Goal: Transaction & Acquisition: Purchase product/service

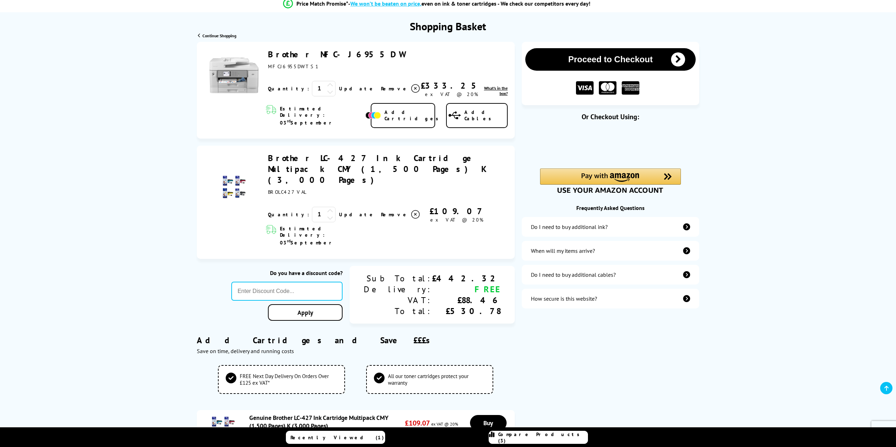
scroll to position [70, 0]
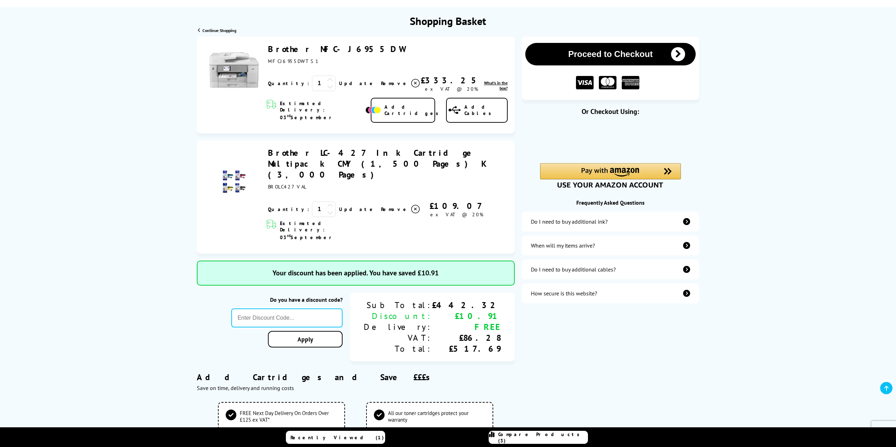
click at [598, 325] on div "Proceed to Checkout Or Checkout Using:" at bounding box center [611, 448] width 178 height 823
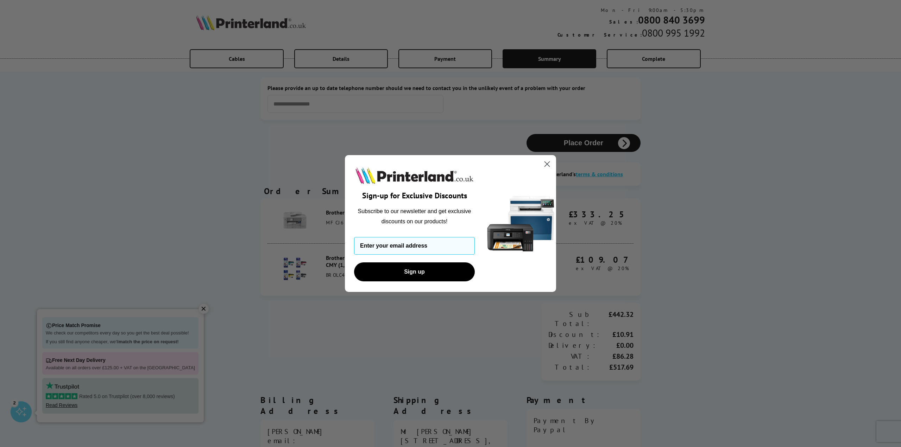
click at [546, 163] on icon "Close dialog" at bounding box center [547, 164] width 5 height 5
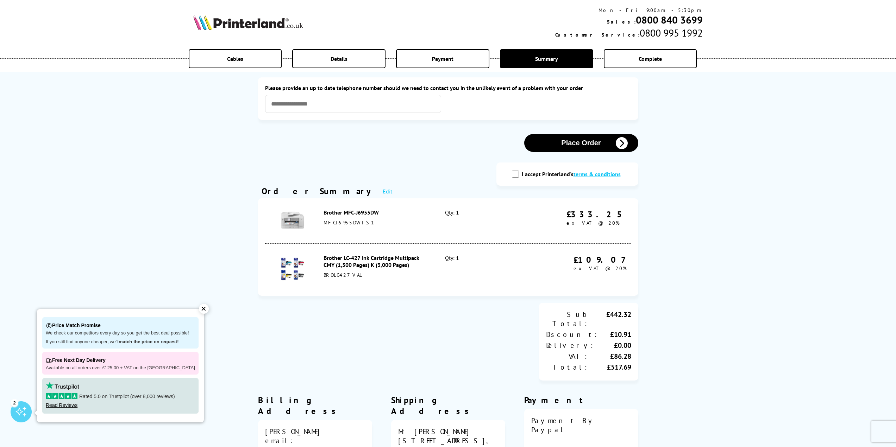
click at [519, 170] on div "I accept Printerland's terms & conditions" at bounding box center [567, 174] width 142 height 23
click at [518, 173] on input "I accept Printerland's terms & conditions" at bounding box center [515, 174] width 7 height 7
checkbox input "true"
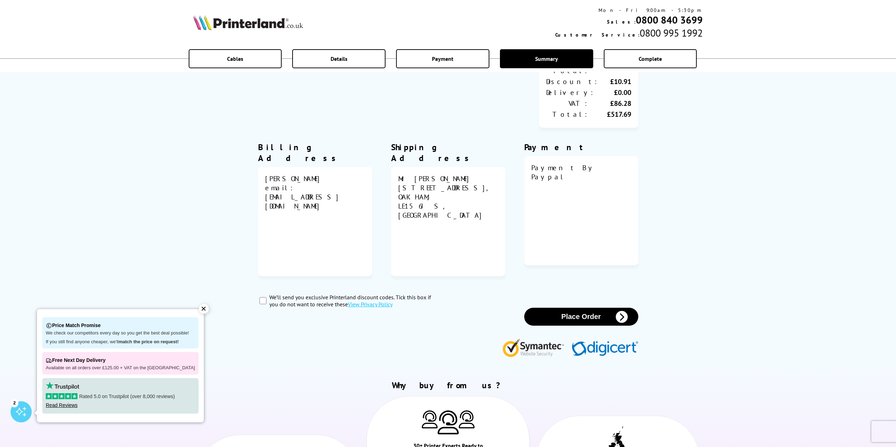
scroll to position [211, 0]
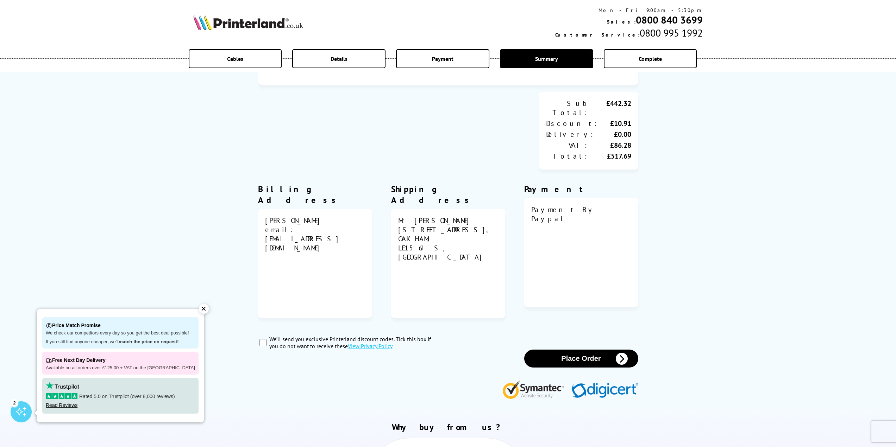
click at [585, 350] on button "Place Order" at bounding box center [581, 359] width 114 height 18
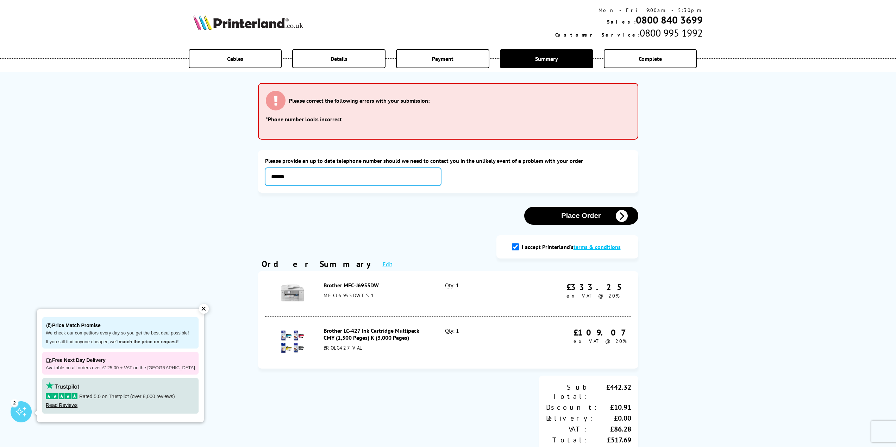
drag, startPoint x: 299, startPoint y: 177, endPoint x: -68, endPoint y: 141, distance: 368.6
type input "**********"
click at [590, 204] on div "**********" at bounding box center [448, 345] width 387 height 676
click at [592, 213] on button "Place Order" at bounding box center [581, 216] width 114 height 18
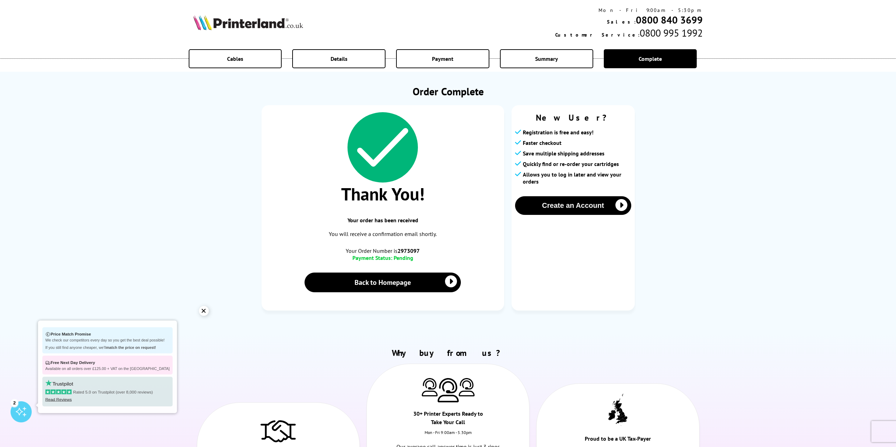
click at [201, 313] on div "✕" at bounding box center [204, 311] width 10 height 10
